Goal: Information Seeking & Learning: Learn about a topic

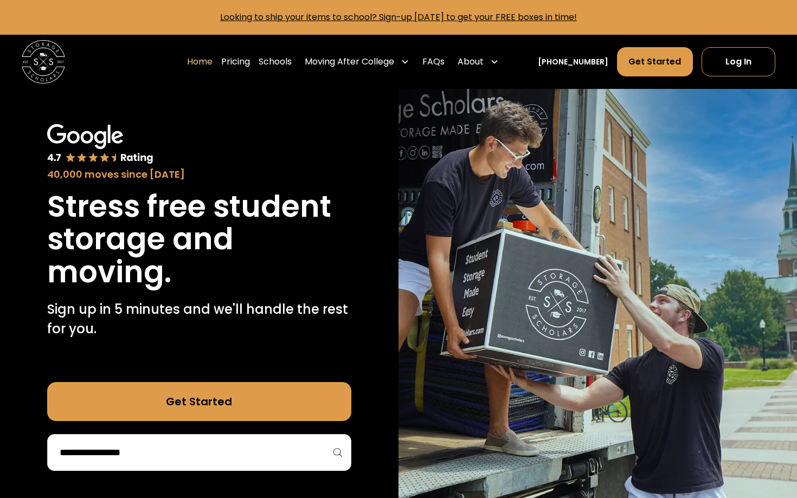
click at [748, 77] on div "Home Pricing Schools Moving After College Commercial Projects Apartment Moving …" at bounding box center [398, 62] width 753 height 54
click at [746, 63] on link "Log In" at bounding box center [738, 61] width 74 height 29
click at [250, 62] on link "Pricing" at bounding box center [235, 62] width 29 height 30
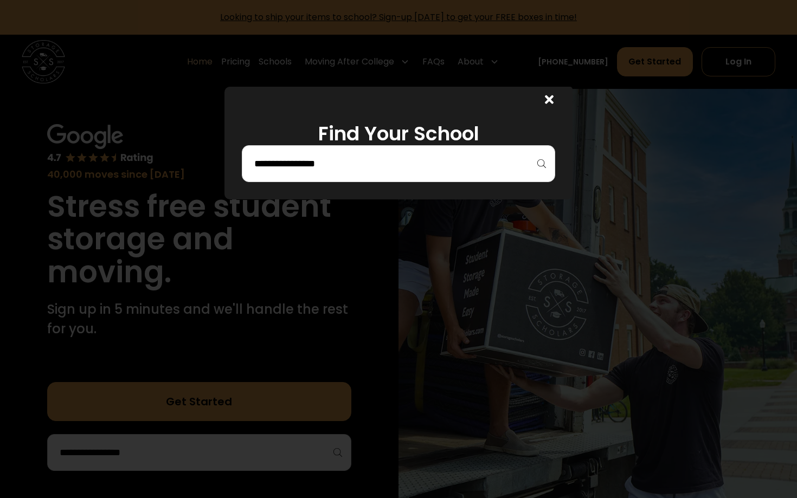
click at [386, 164] on input "search" at bounding box center [398, 163] width 290 height 18
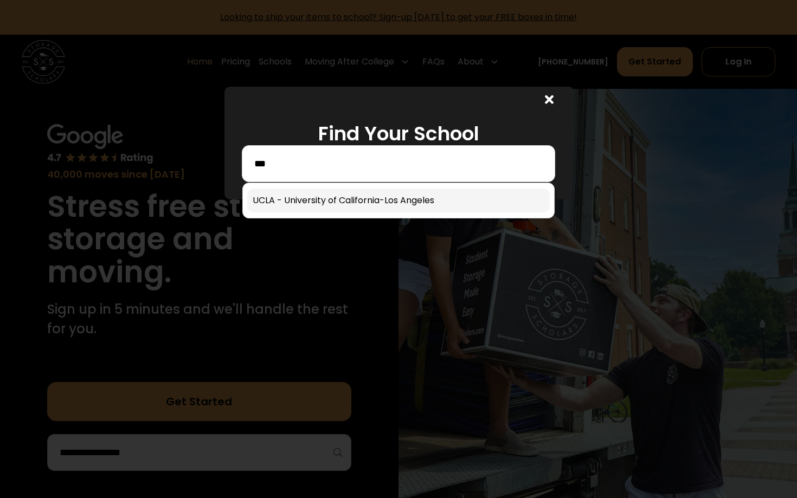
click at [338, 193] on link at bounding box center [398, 201] width 302 height 24
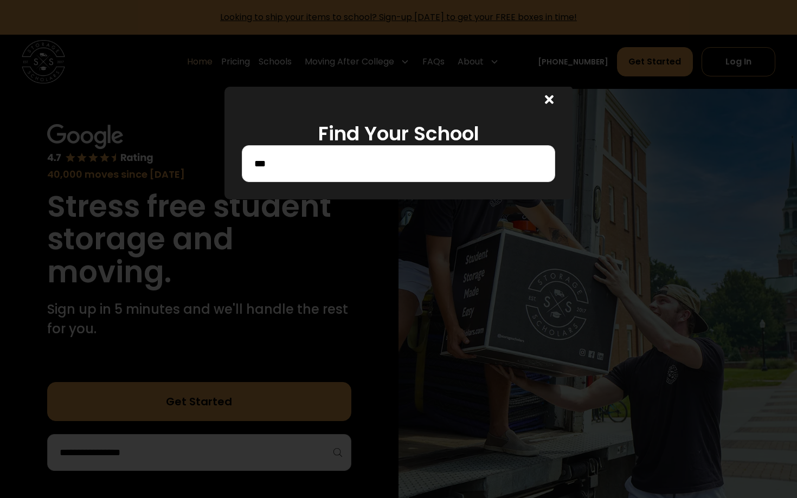
click at [336, 166] on input "***" at bounding box center [398, 163] width 290 height 18
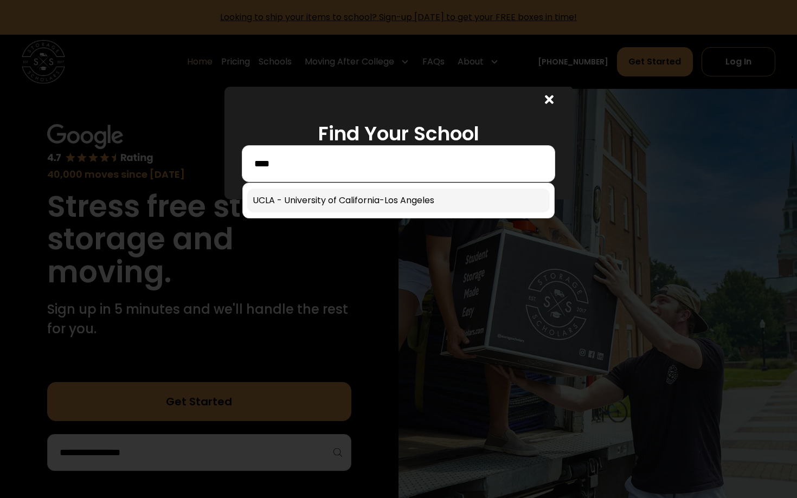
type input "****"
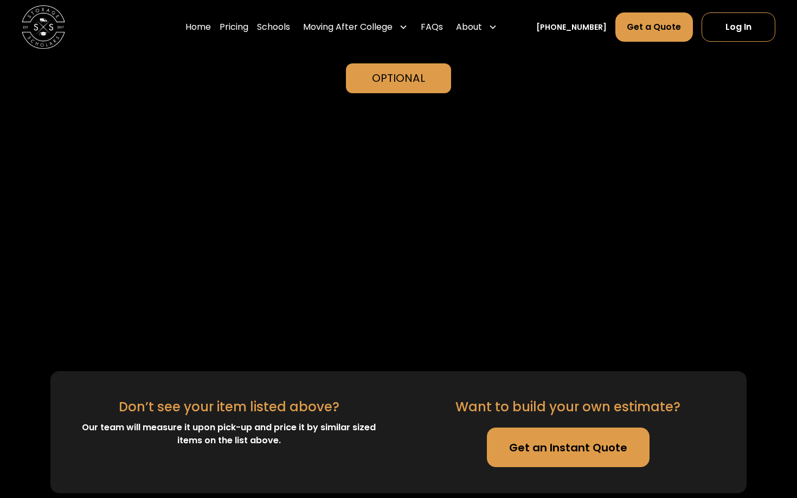
click at [312, 397] on div "Don’t see your item listed above? Our team will measure it upon pick-up and pri…" at bounding box center [228, 431] width 304 height 69
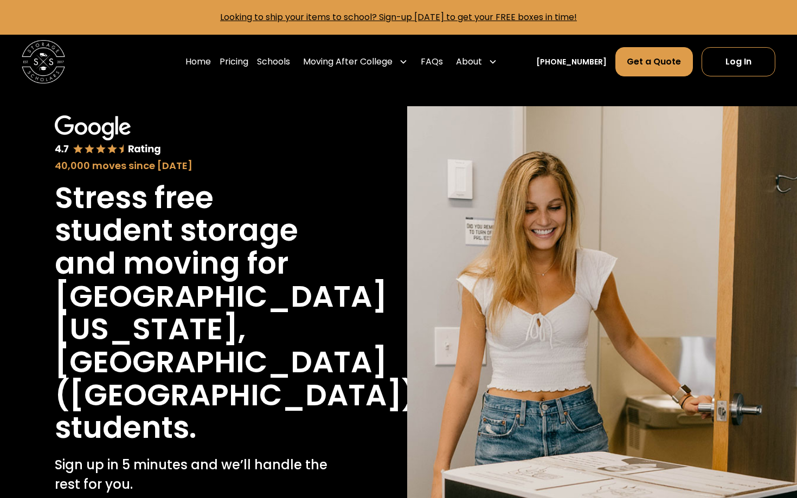
drag, startPoint x: 223, startPoint y: 350, endPoint x: 223, endPoint y: 327, distance: 22.8
click at [223, 348] on h1 "University of California, Los Angeles (UCLA)" at bounding box center [235, 346] width 361 height 132
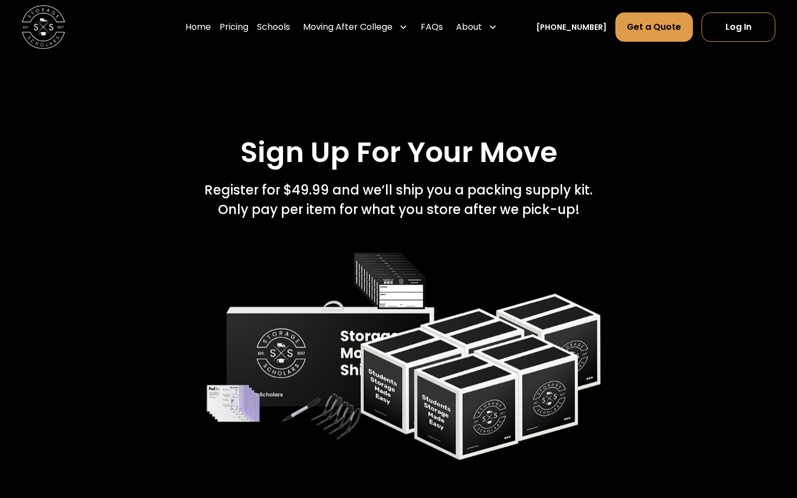
scroll to position [1572, 0]
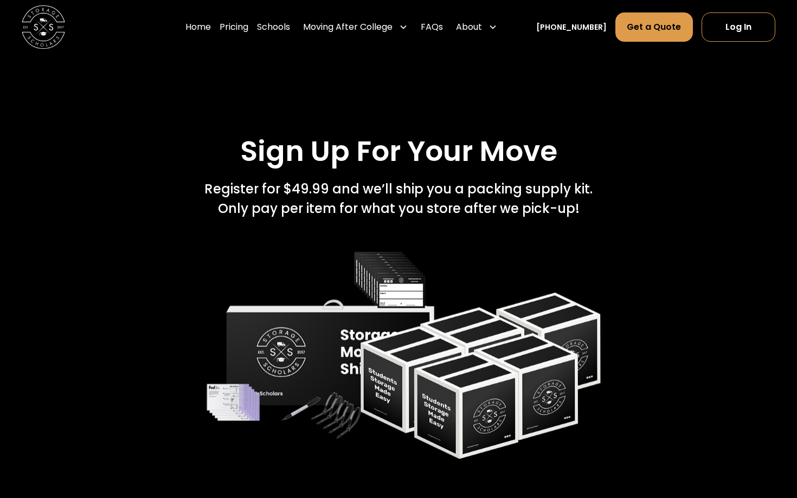
drag, startPoint x: 286, startPoint y: 157, endPoint x: 331, endPoint y: 157, distance: 45.5
click at [332, 179] on div "Register for $49.99 and we’ll ship you a packing supply kit.   Only pay per ite…" at bounding box center [398, 198] width 388 height 39
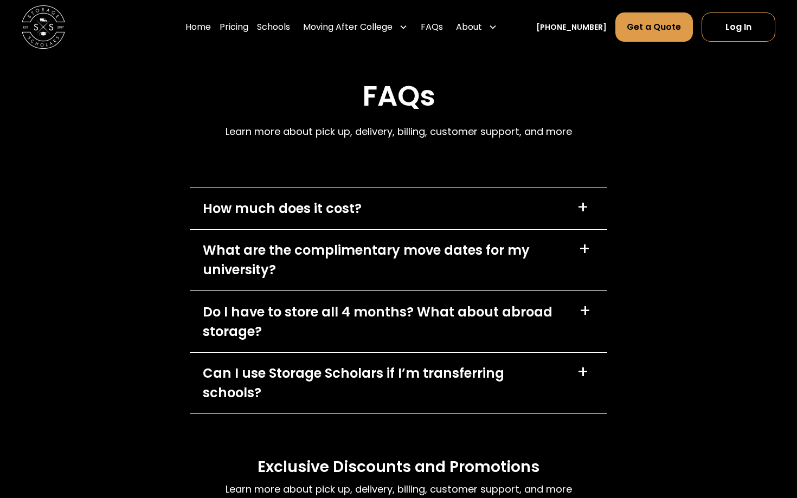
scroll to position [4741, 0]
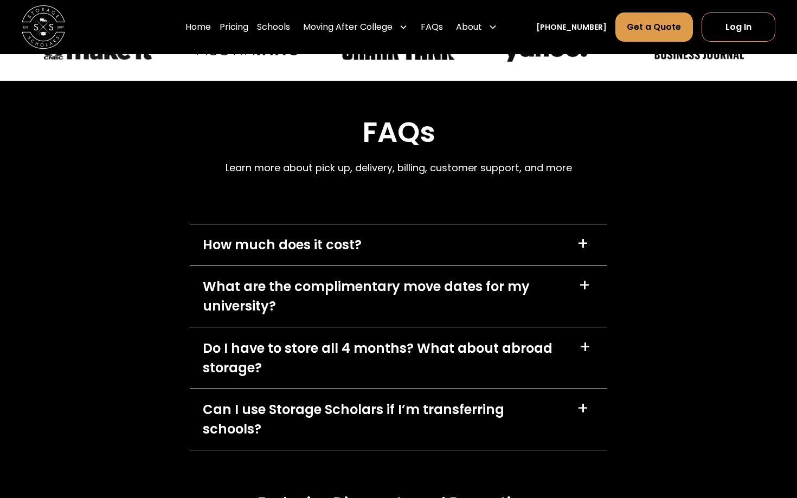
click at [501, 277] on div "What are the complimentary move dates for my university?" at bounding box center [384, 296] width 362 height 39
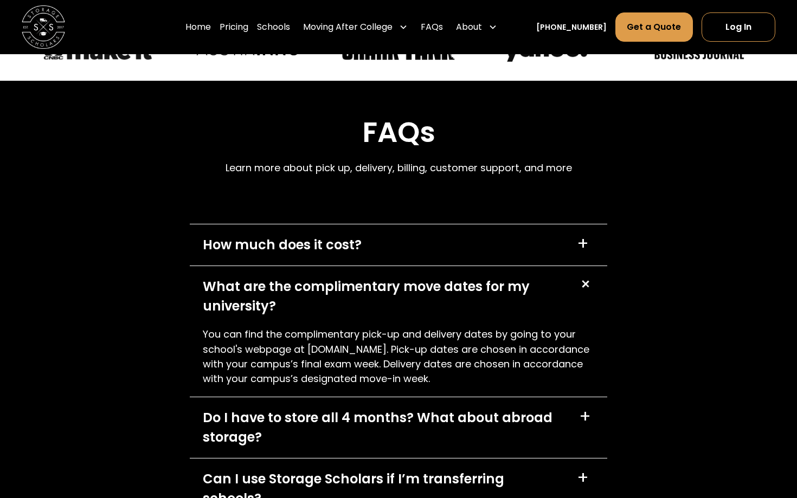
click at [501, 277] on div "What are the complimentary move dates for my university?" at bounding box center [384, 296] width 362 height 39
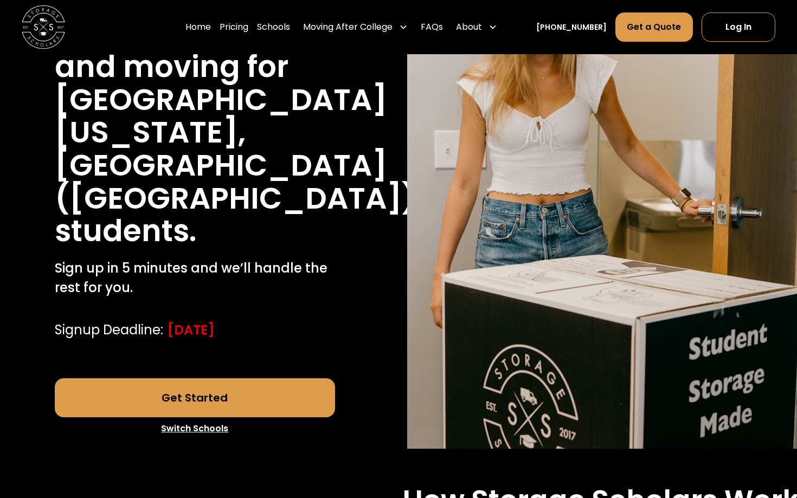
scroll to position [0, 0]
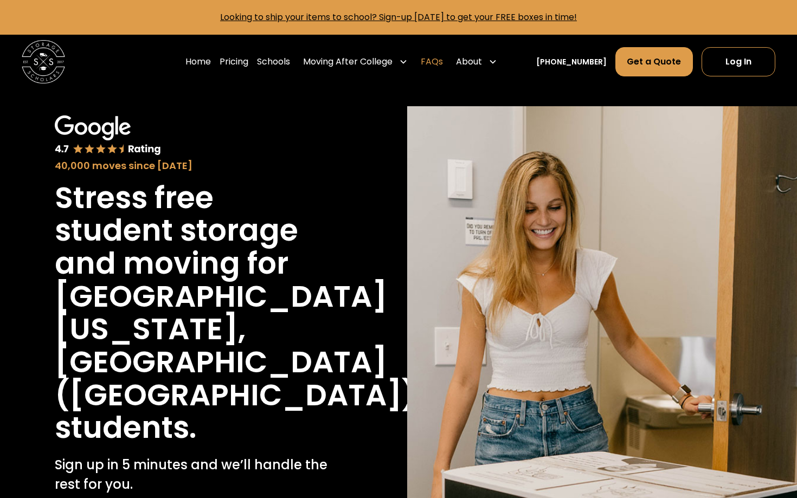
click at [443, 61] on link "FAQs" at bounding box center [431, 62] width 22 height 30
